Goal: Check status: Check status

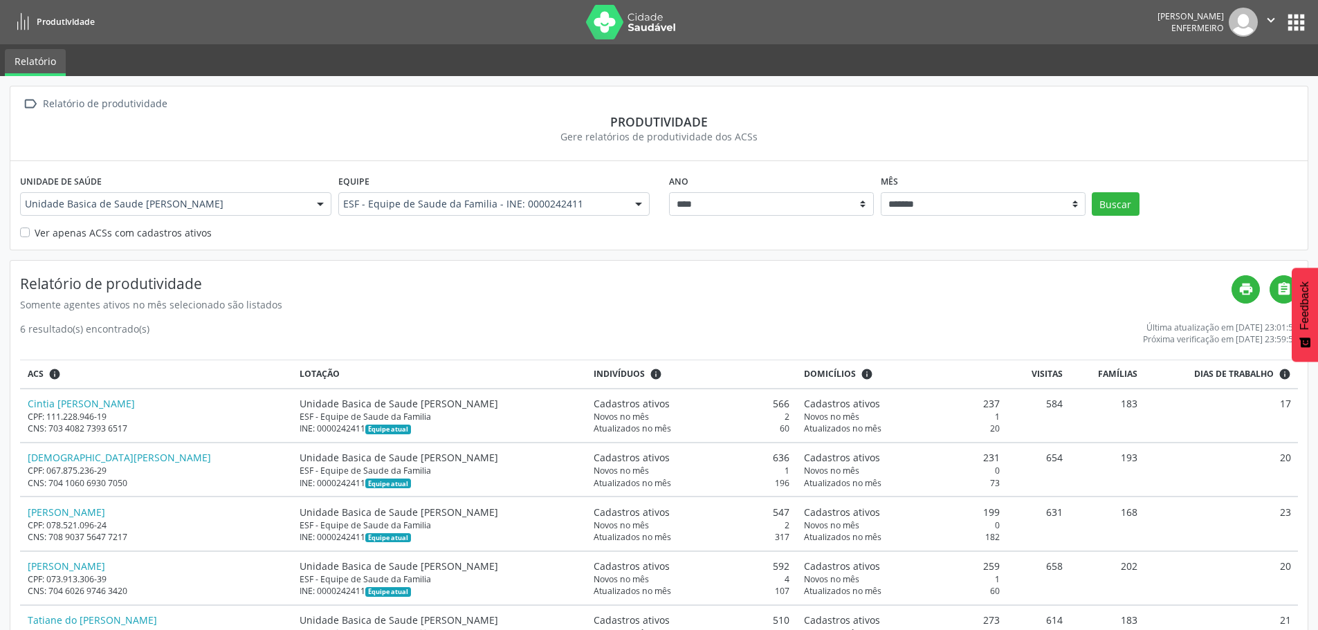
select select "**"
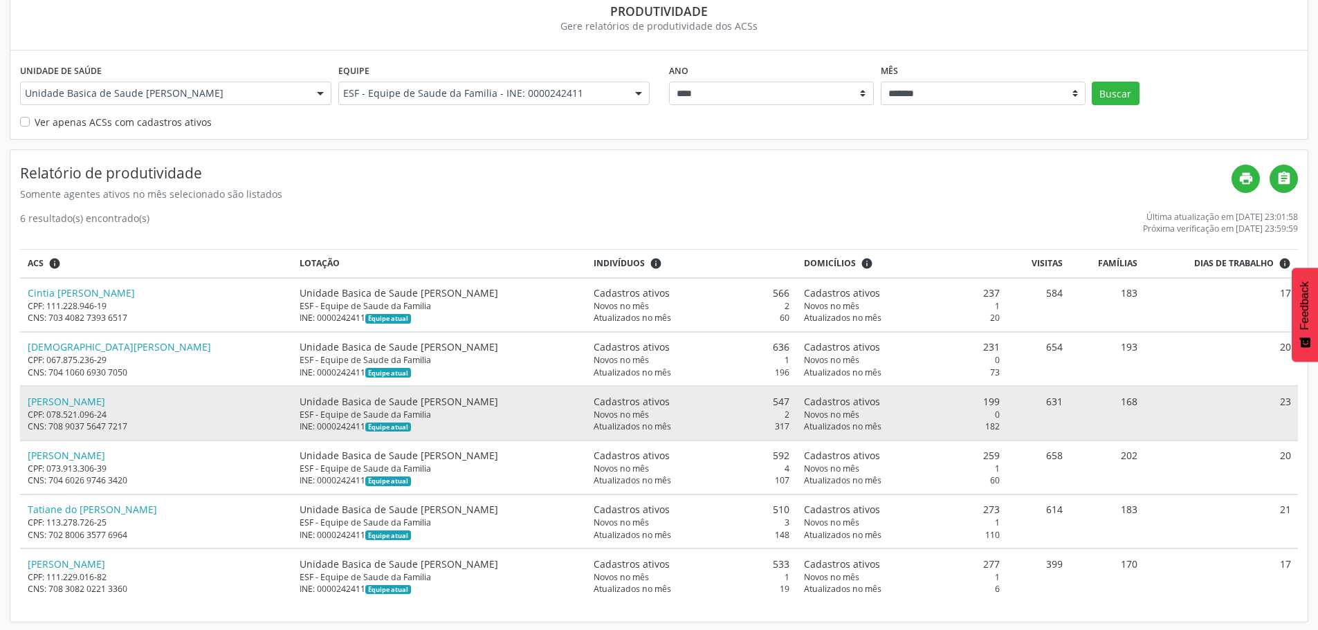
scroll to position [113, 0]
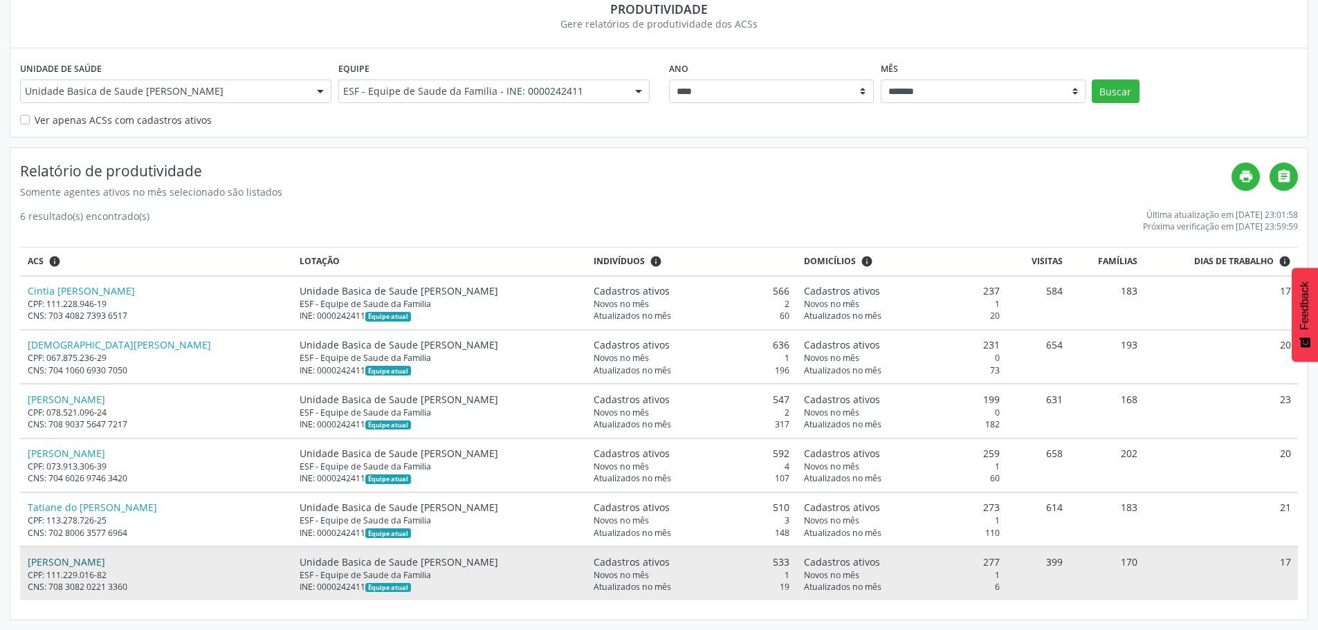
click at [105, 566] on link "Vanessa Pereira de Andrade" at bounding box center [66, 562] width 77 height 13
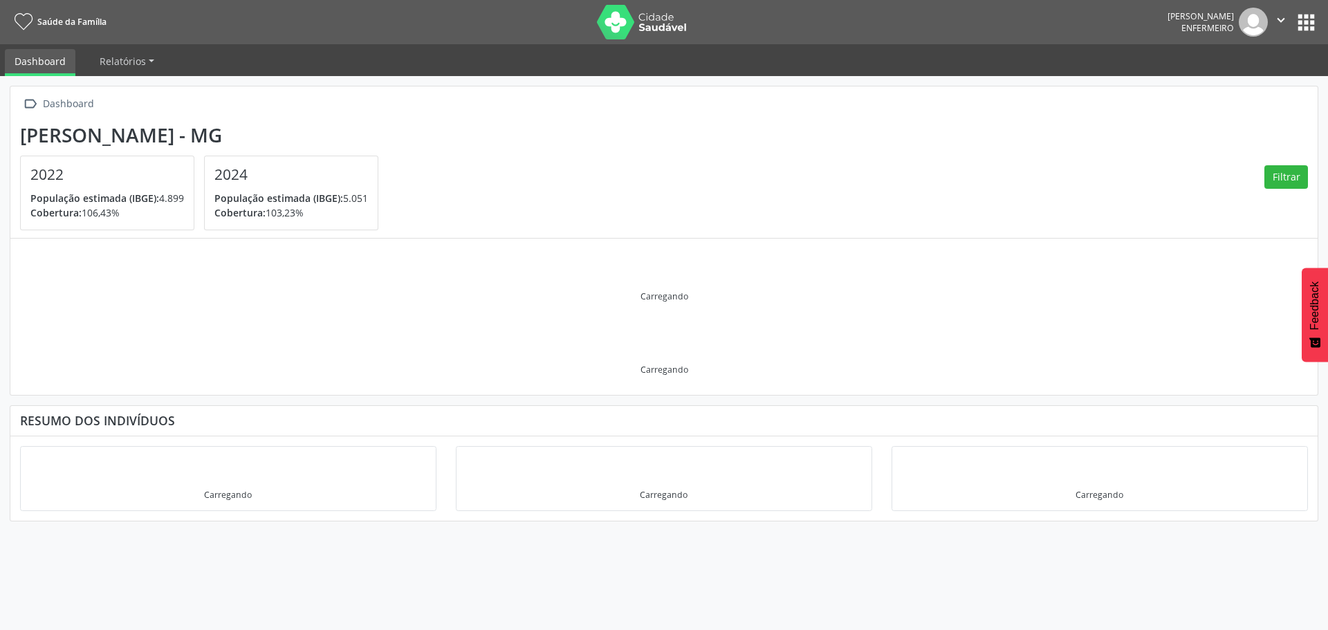
click at [1304, 24] on button "apps" at bounding box center [1306, 22] width 24 height 24
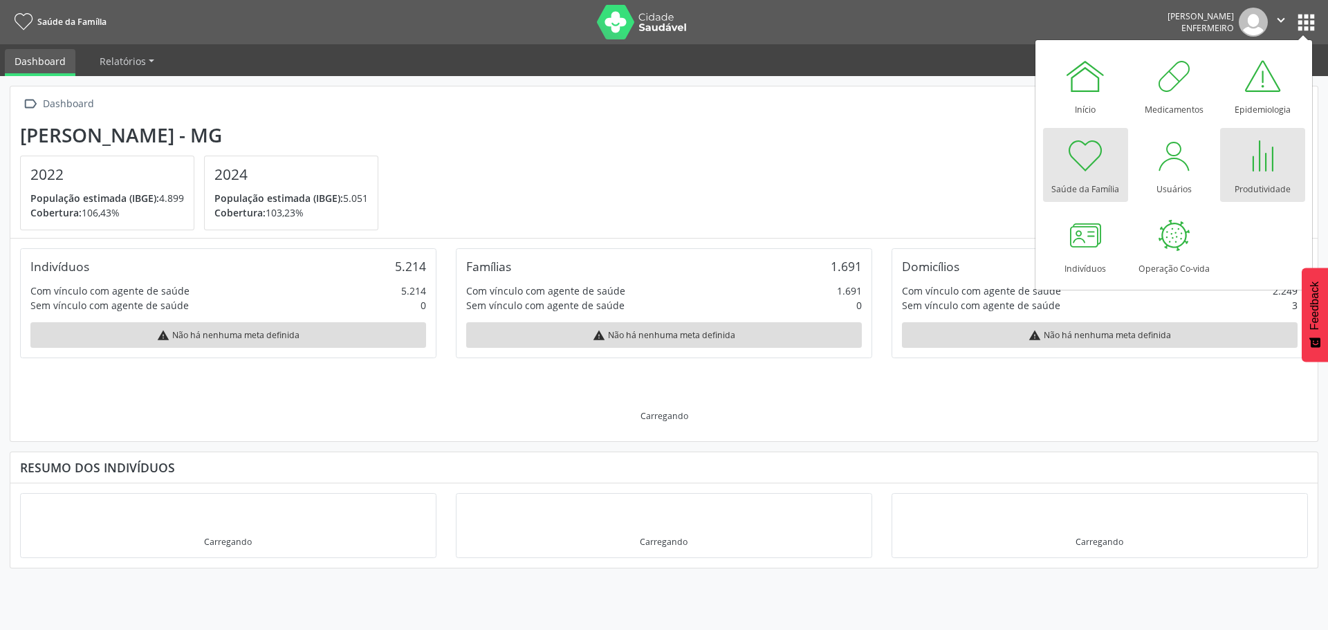
click at [1254, 163] on div at bounding box center [1263, 156] width 42 height 42
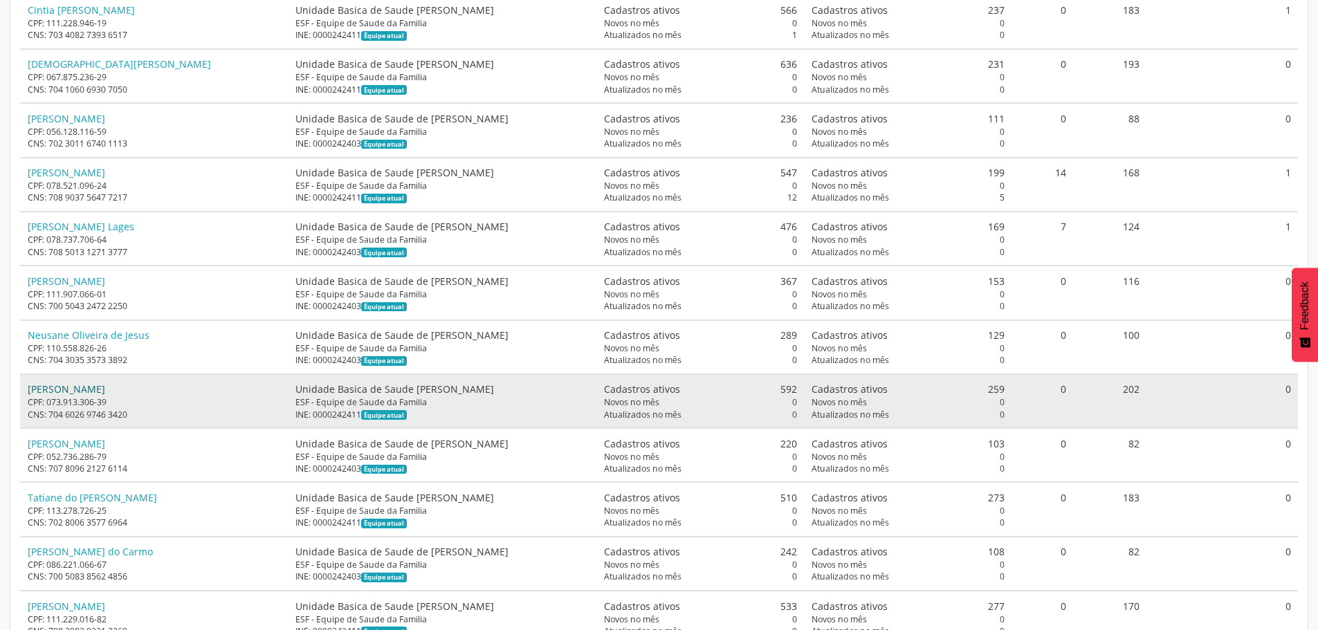
scroll to position [437, 0]
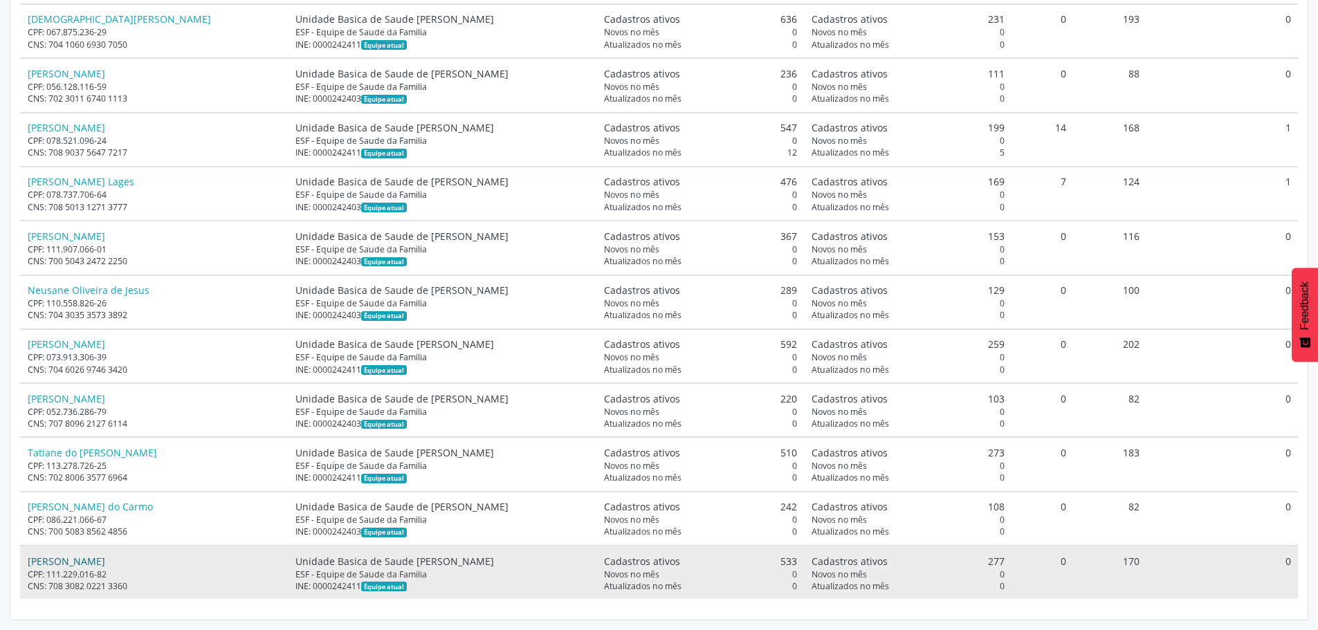
click at [105, 557] on link "Vanessa Pereira de Andrade" at bounding box center [66, 561] width 77 height 13
